Goal: Navigation & Orientation: Find specific page/section

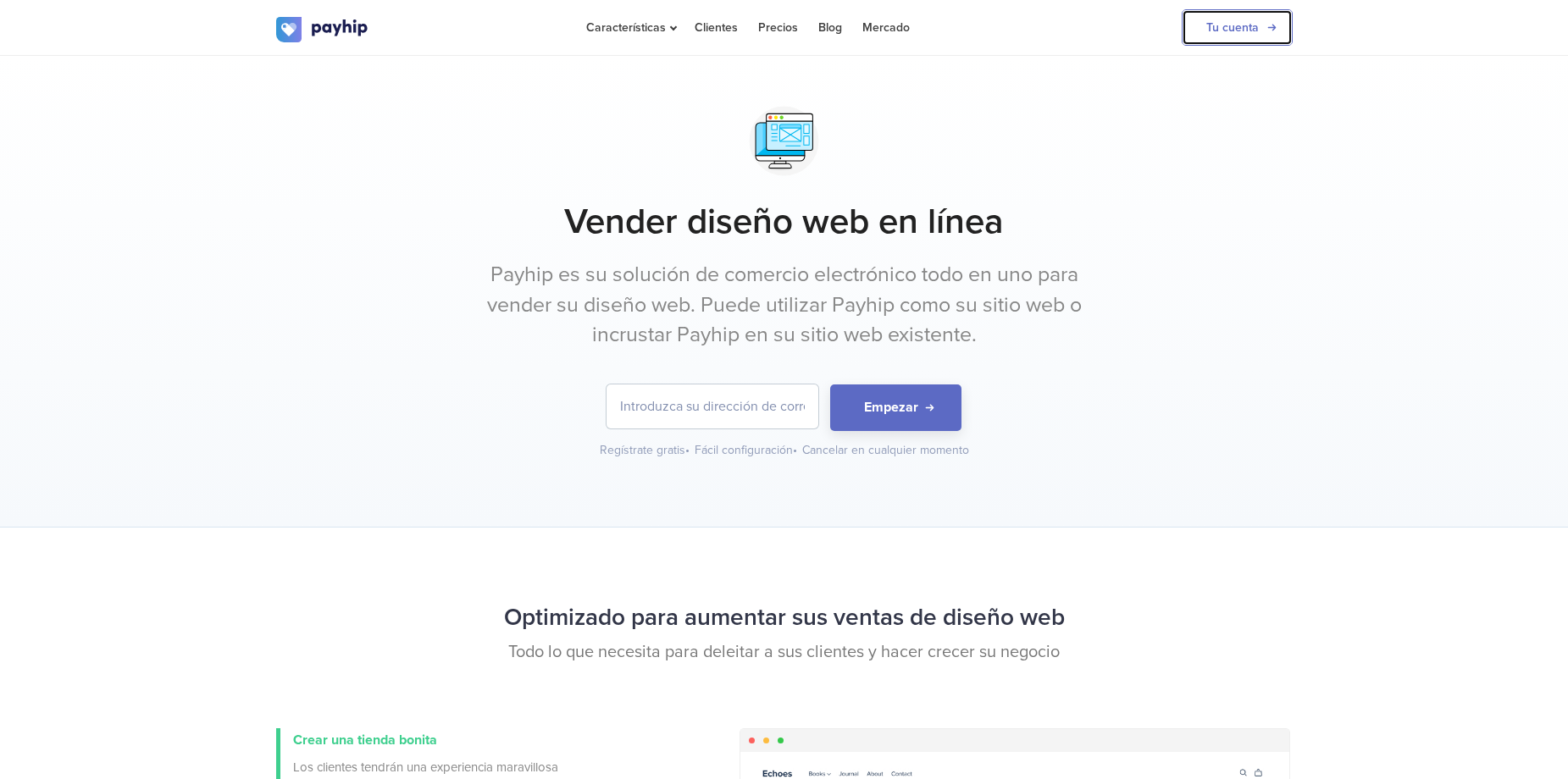
click at [1210, 16] on link "Tu cuenta" at bounding box center [1237, 28] width 111 height 37
click at [1186, 25] on link "Tu cuenta" at bounding box center [1237, 28] width 111 height 37
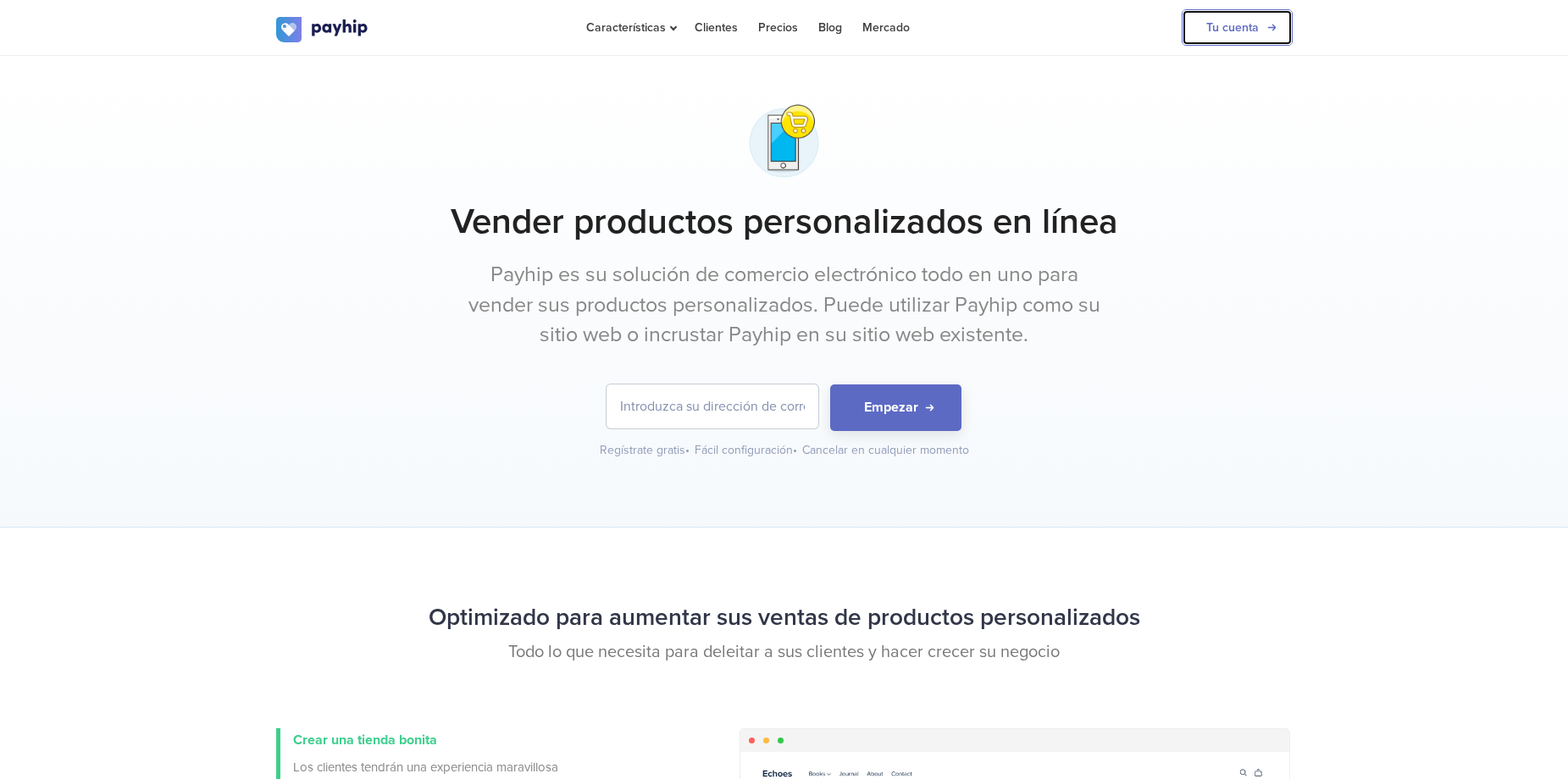
click at [1216, 33] on link "Tu cuenta" at bounding box center [1237, 28] width 111 height 37
